Goal: Transaction & Acquisition: Obtain resource

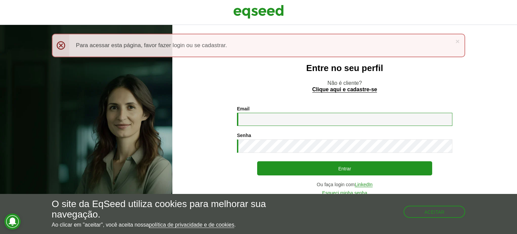
click at [317, 119] on input "Email *" at bounding box center [345, 119] width 216 height 13
type input "**********"
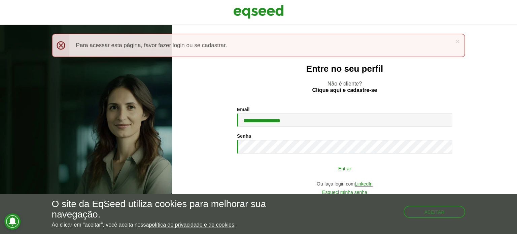
click at [310, 164] on button "Entrar" at bounding box center [344, 168] width 175 height 13
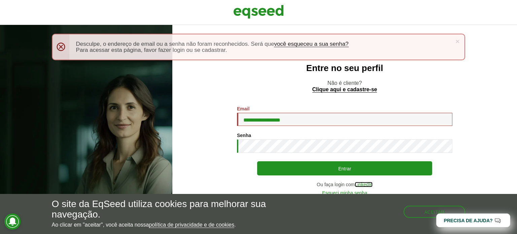
click at [363, 184] on link "LinkedIn" at bounding box center [364, 184] width 18 height 5
